Goal: Transaction & Acquisition: Download file/media

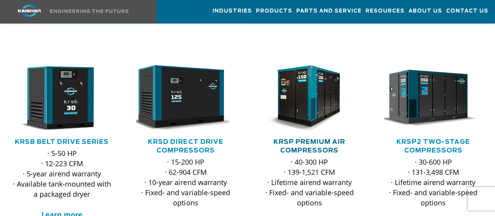
scroll to position [157, 0]
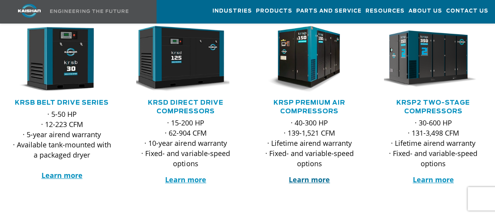
click at [310, 175] on strong "Learn more" at bounding box center [309, 179] width 41 height 9
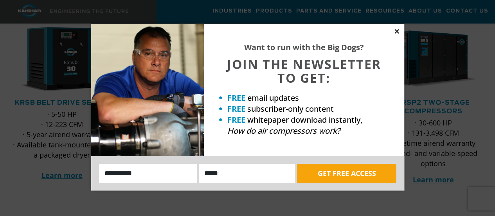
click at [396, 32] on icon at bounding box center [396, 31] width 4 height 4
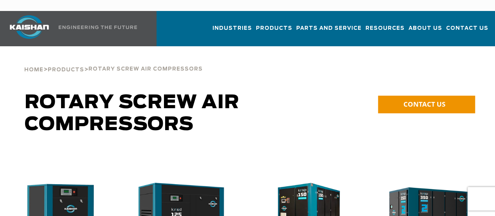
scroll to position [0, 0]
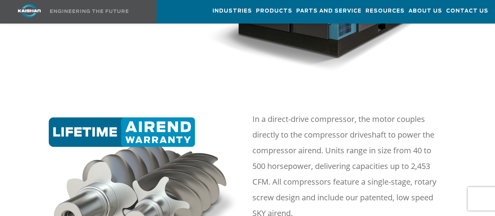
scroll to position [313, 0]
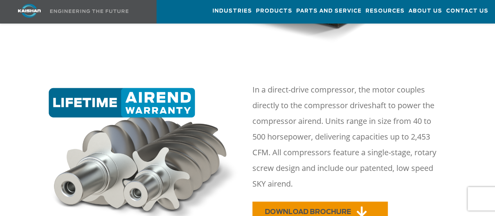
click at [322, 208] on span "DOWNLOAD BROCHURE" at bounding box center [308, 211] width 86 height 7
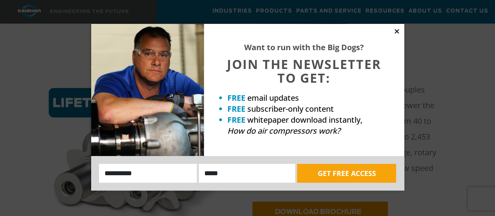
click at [396, 32] on icon at bounding box center [396, 31] width 4 height 4
